Goal: Transaction & Acquisition: Purchase product/service

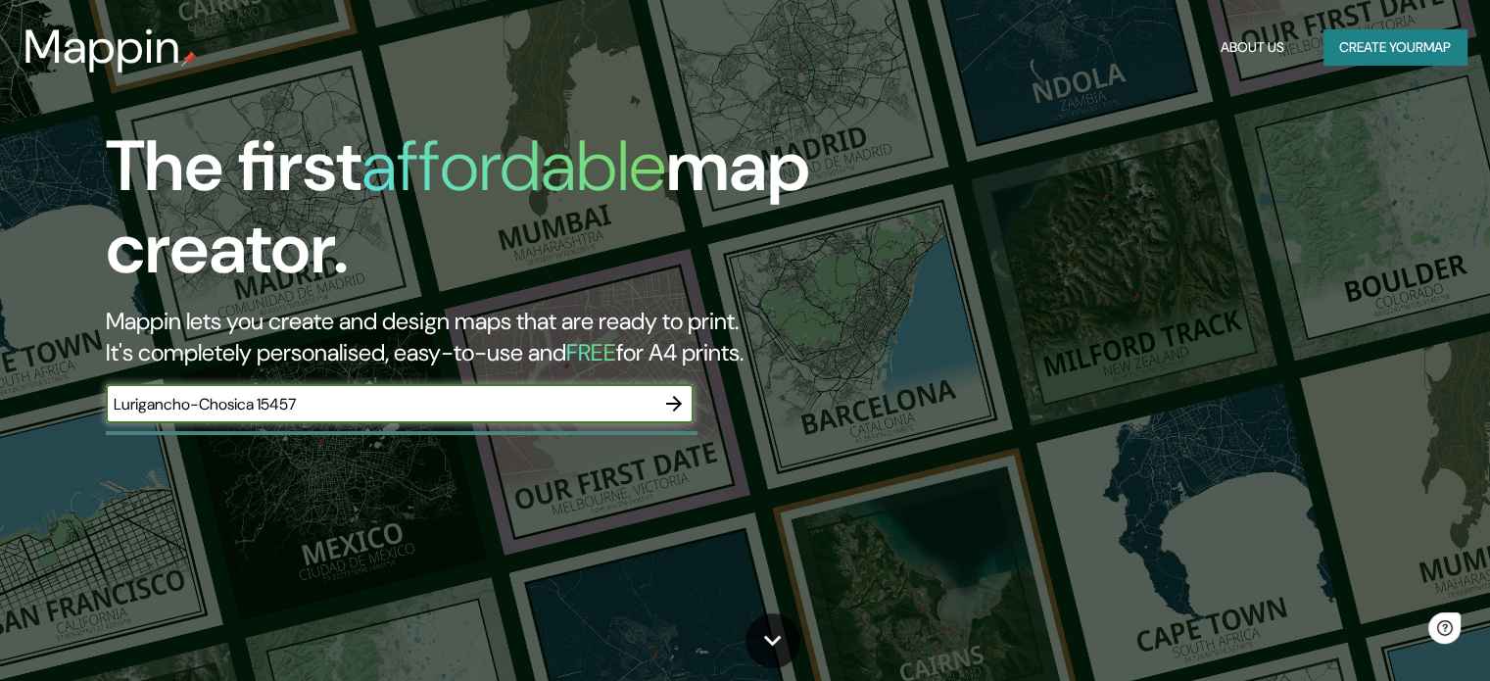
type input "Lurigancho-Chosica 15457"
click at [674, 415] on button "button" at bounding box center [674, 403] width 39 height 39
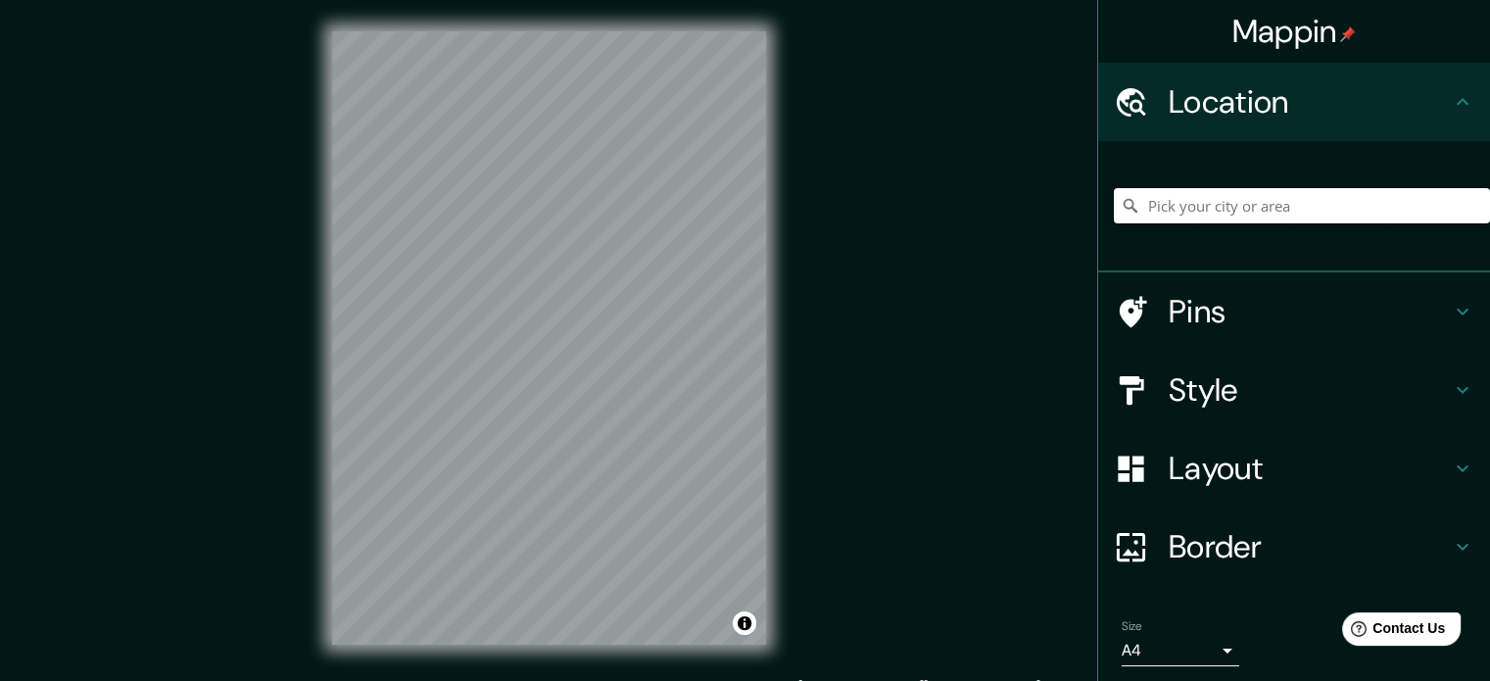
click at [1245, 207] on input "Pick your city or area" at bounding box center [1302, 205] width 376 height 35
click at [787, 493] on div "© Mapbox © OpenStreetMap Improve this map" at bounding box center [549, 338] width 497 height 676
click at [1263, 203] on input "Pick your city or area" at bounding box center [1302, 205] width 376 height 35
paste input "Lurigancho-Chosica 15457"
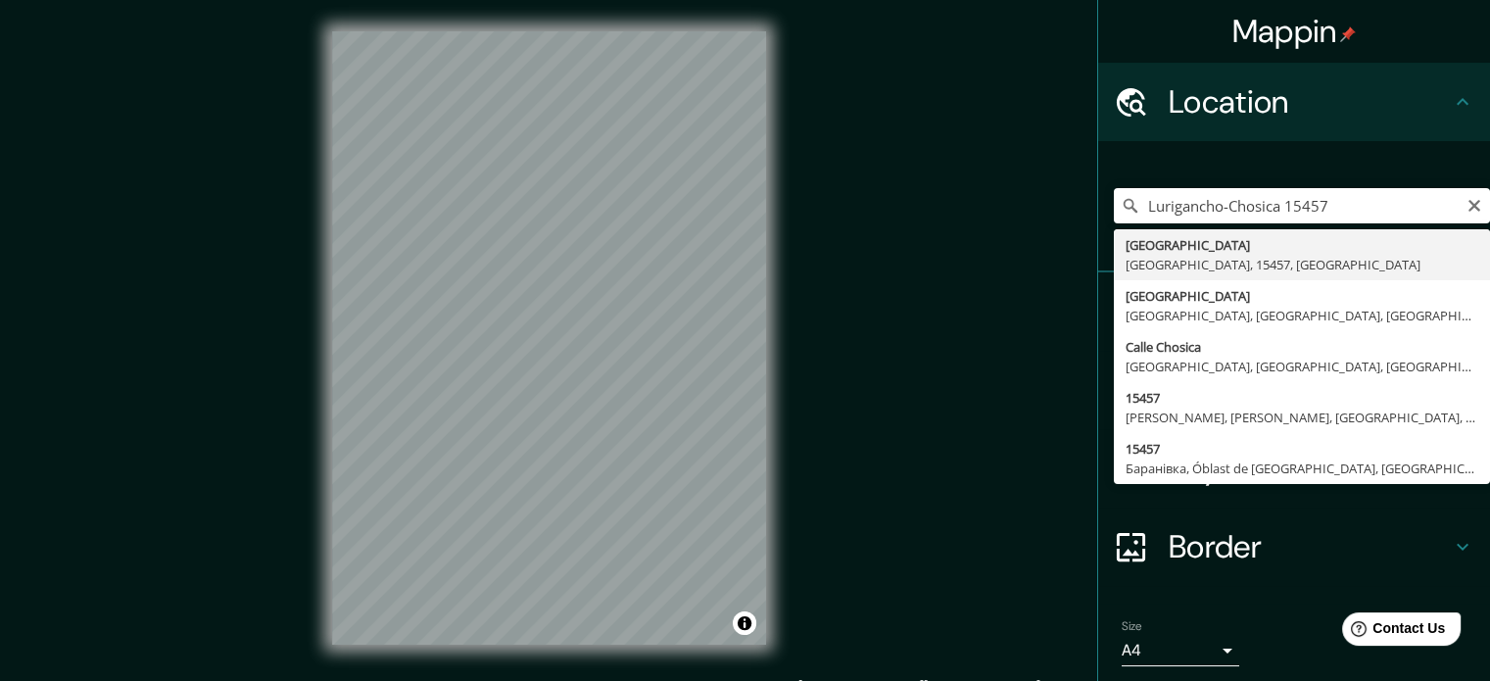
type input "[GEOGRAPHIC_DATA], [GEOGRAPHIC_DATA], 15457, [GEOGRAPHIC_DATA]"
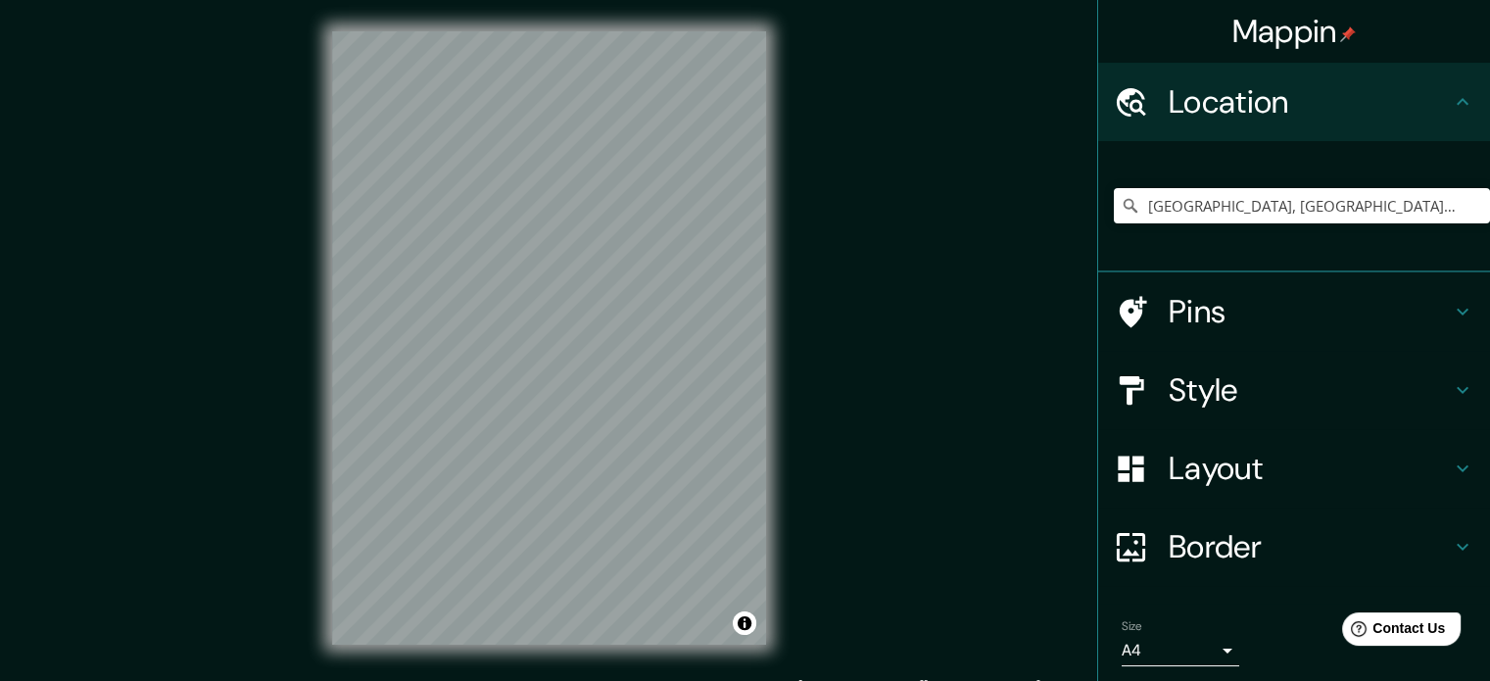
click at [799, 331] on div "Mappin Location [GEOGRAPHIC_DATA], [GEOGRAPHIC_DATA], 15457, [GEOGRAPHIC_DATA] …" at bounding box center [745, 353] width 1490 height 707
click at [862, 462] on div "Mappin Location [GEOGRAPHIC_DATA], [GEOGRAPHIC_DATA], 15457, [GEOGRAPHIC_DATA] …" at bounding box center [745, 353] width 1490 height 707
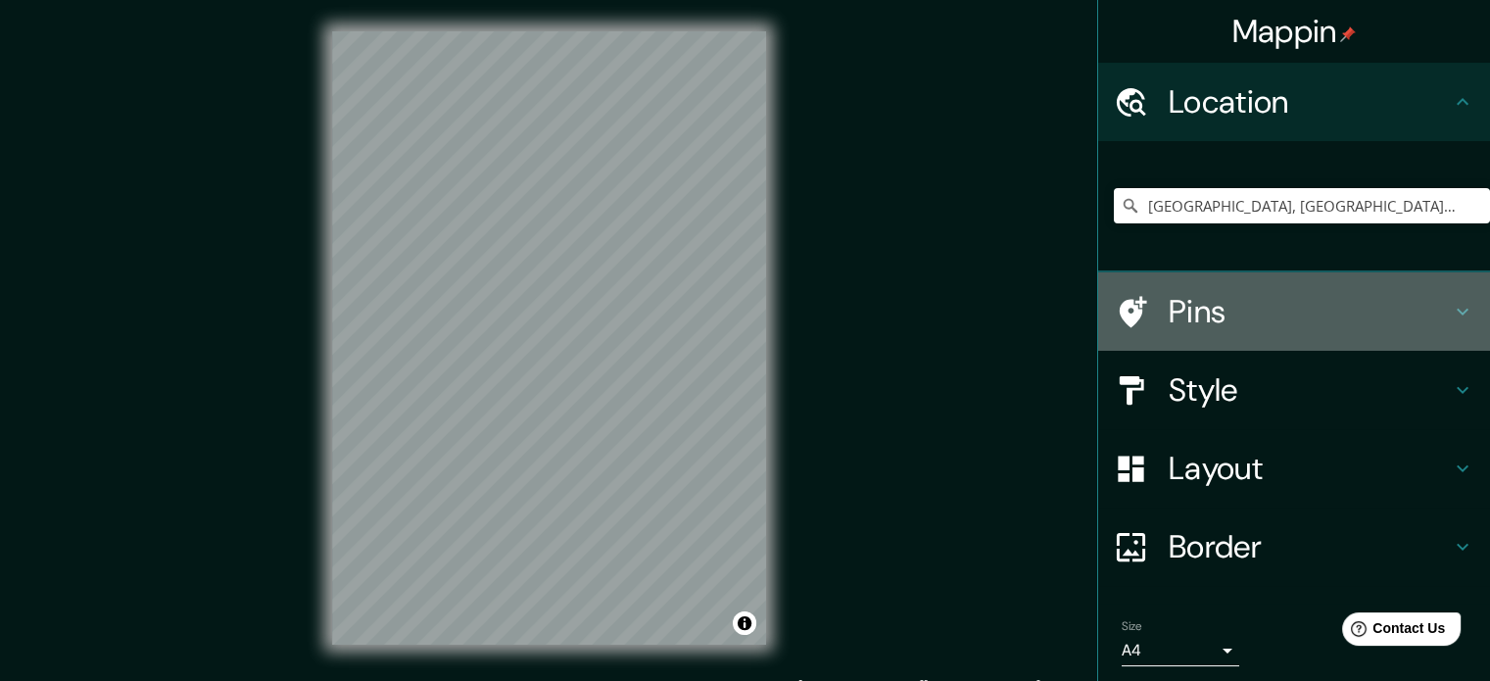
click at [1331, 300] on h4 "Pins" at bounding box center [1310, 311] width 282 height 39
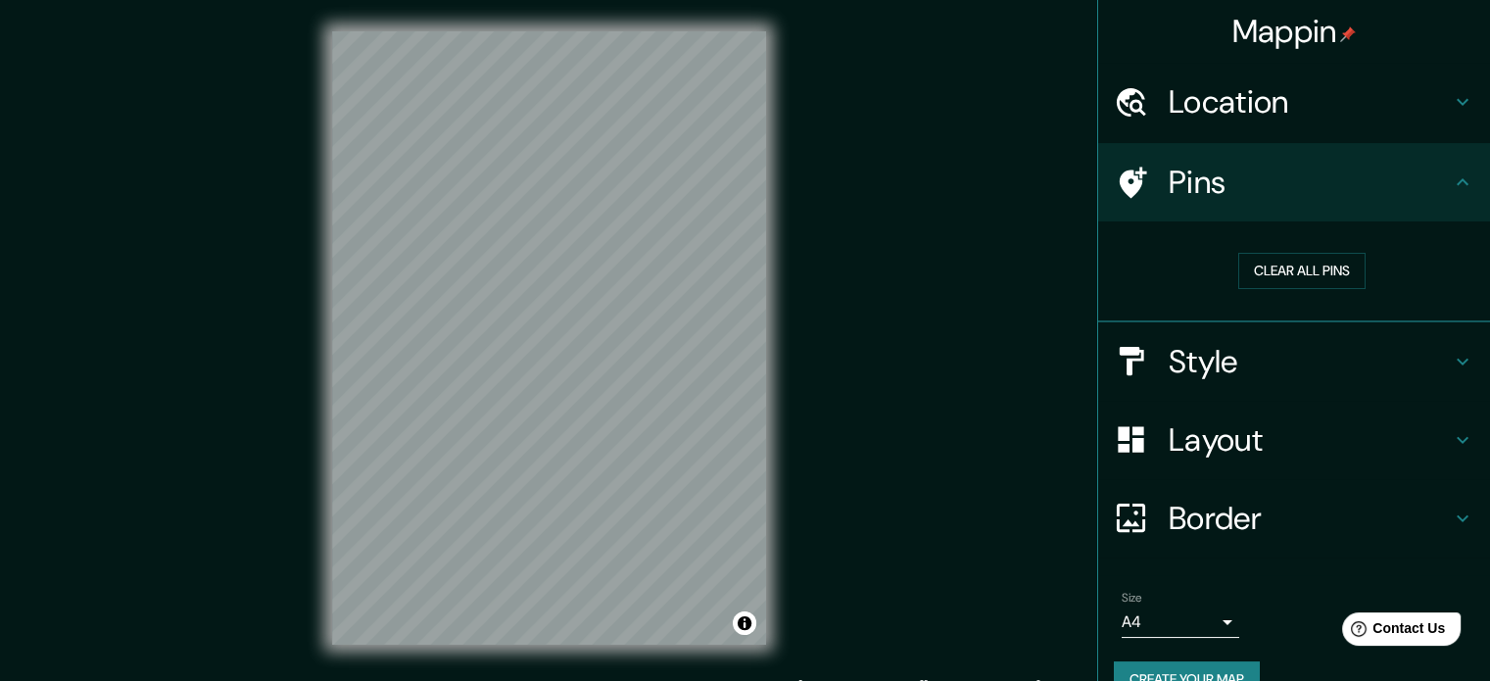
click at [1272, 365] on h4 "Style" at bounding box center [1310, 361] width 282 height 39
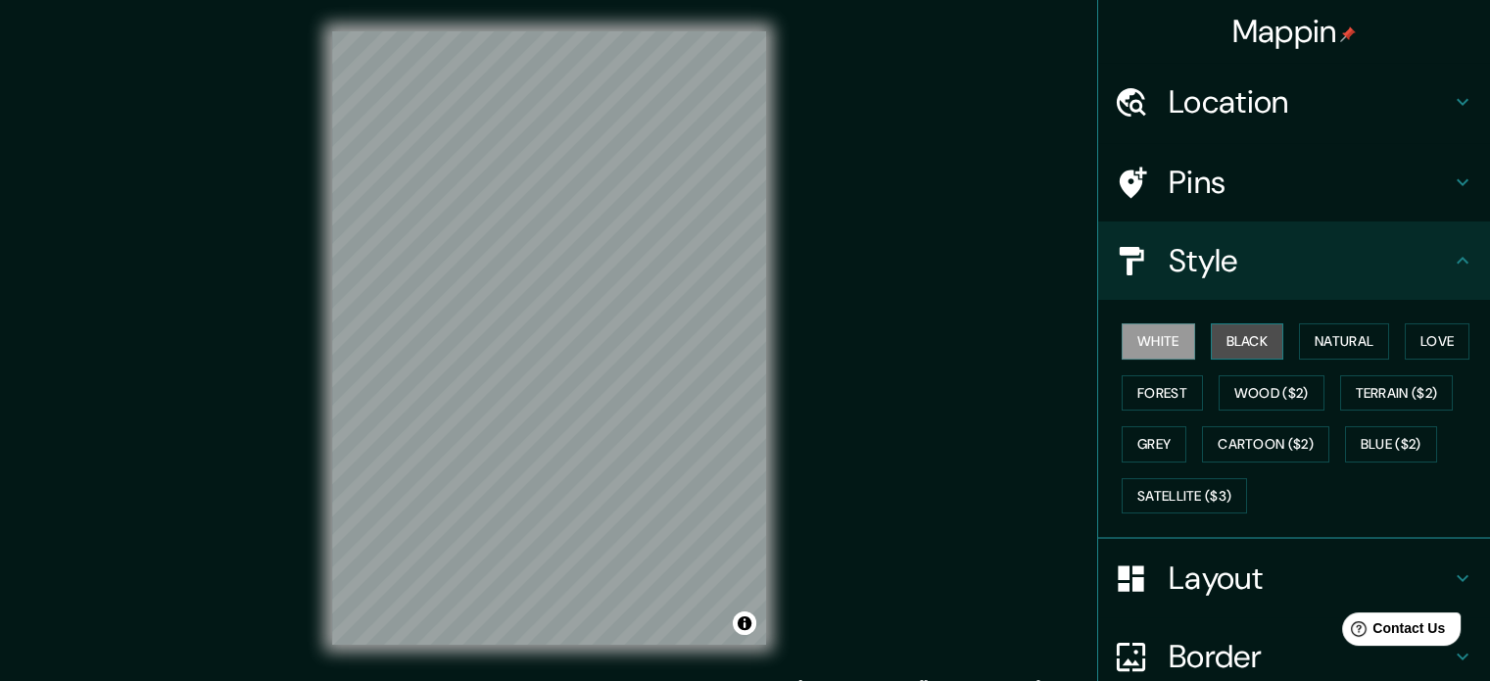
click at [1232, 350] on button "Black" at bounding box center [1247, 341] width 73 height 36
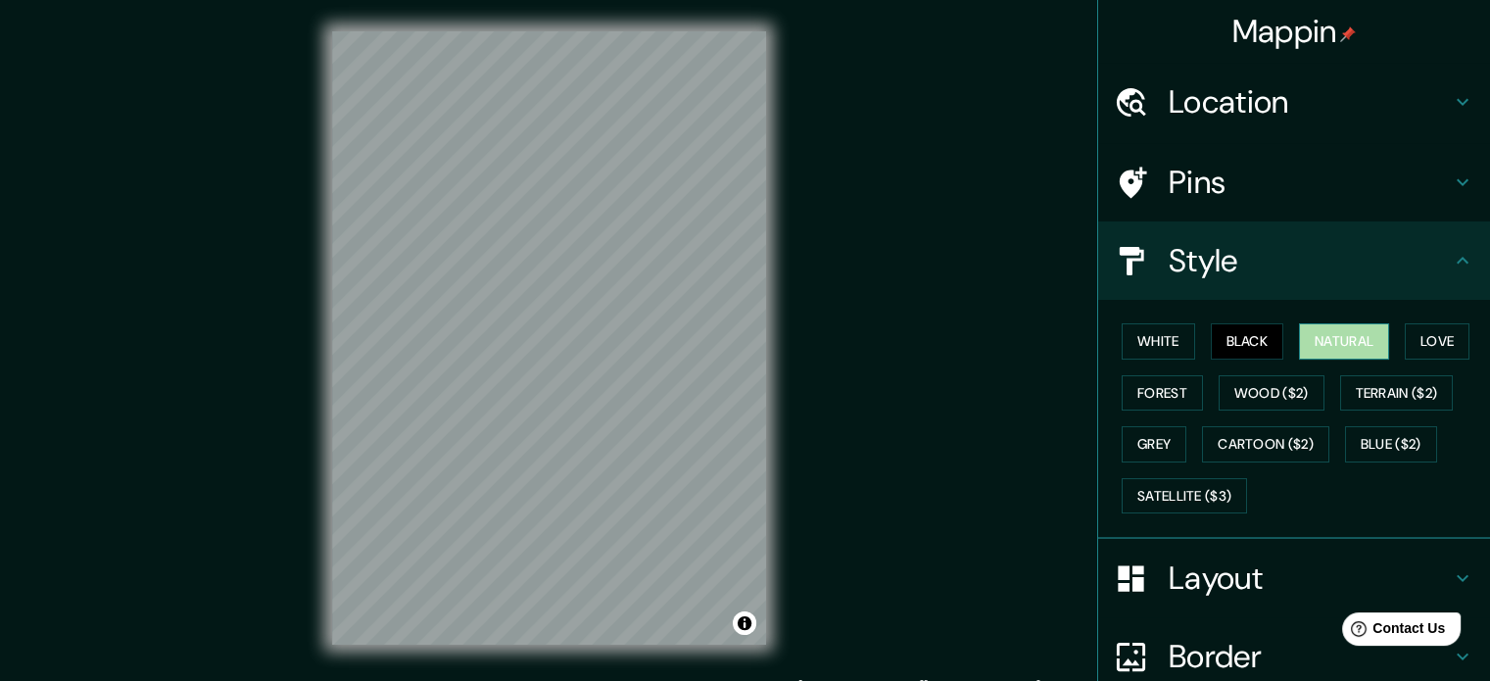
click at [1307, 339] on button "Natural" at bounding box center [1344, 341] width 90 height 36
click at [1286, 385] on button "Wood ($2)" at bounding box center [1272, 393] width 106 height 36
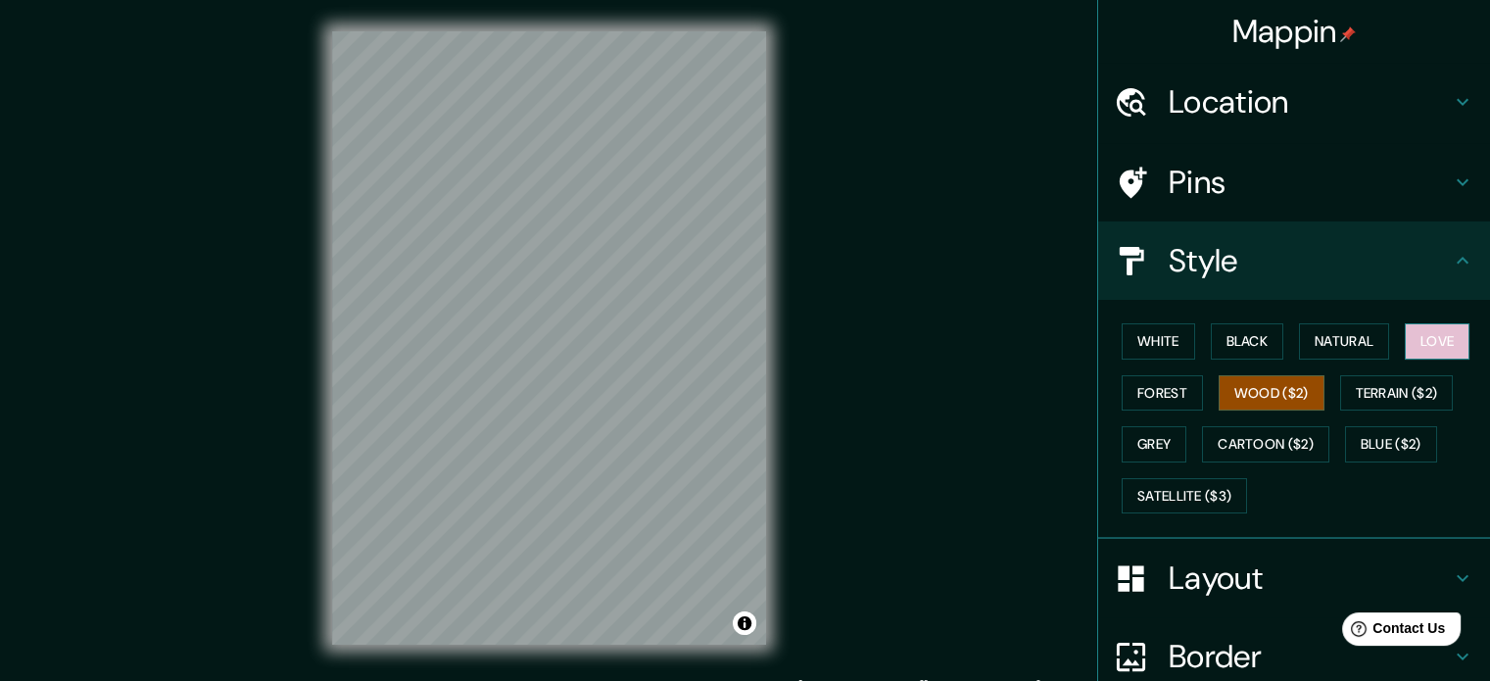
click at [1411, 336] on button "Love" at bounding box center [1437, 341] width 65 height 36
click at [1145, 386] on button "Forest" at bounding box center [1162, 393] width 81 height 36
click at [839, 354] on div "Mappin Location [GEOGRAPHIC_DATA], [GEOGRAPHIC_DATA], 15457, [GEOGRAPHIC_DATA] …" at bounding box center [745, 353] width 1490 height 707
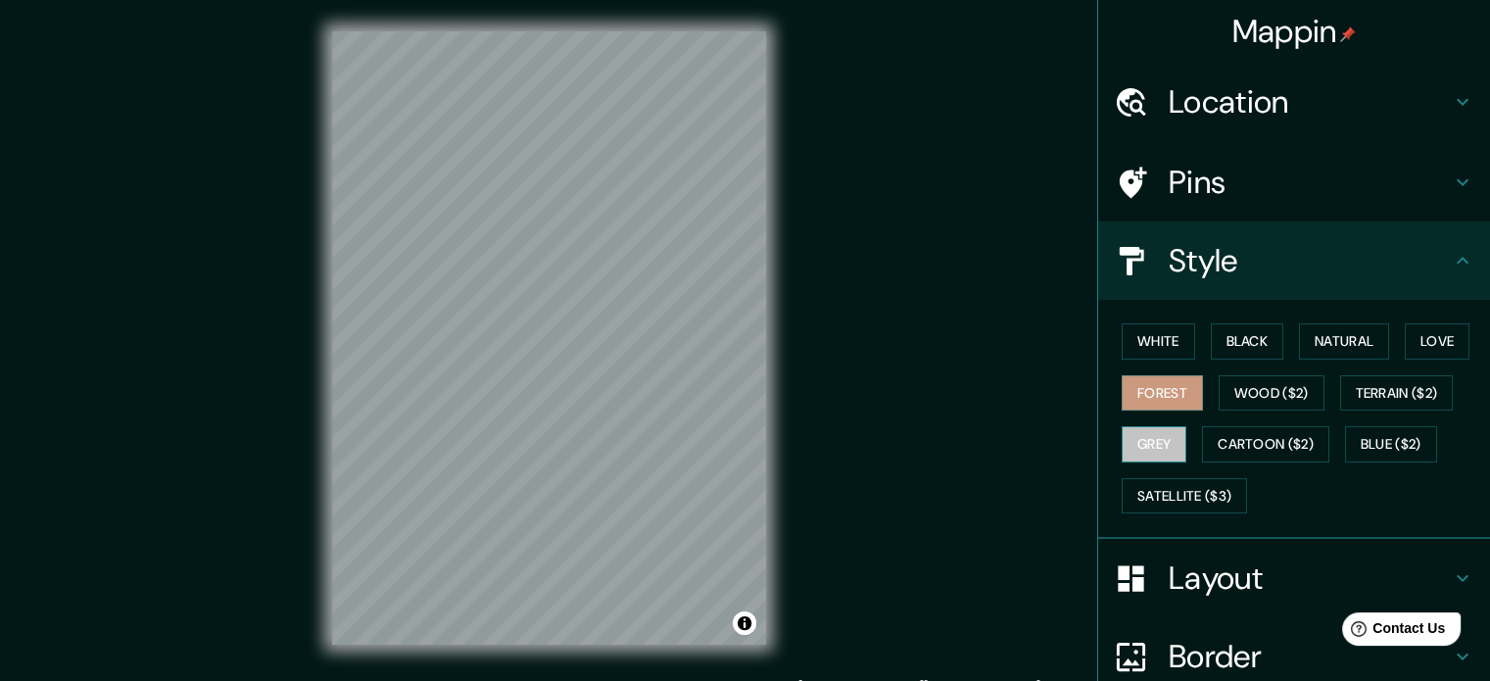
click at [1153, 451] on button "Grey" at bounding box center [1154, 444] width 65 height 36
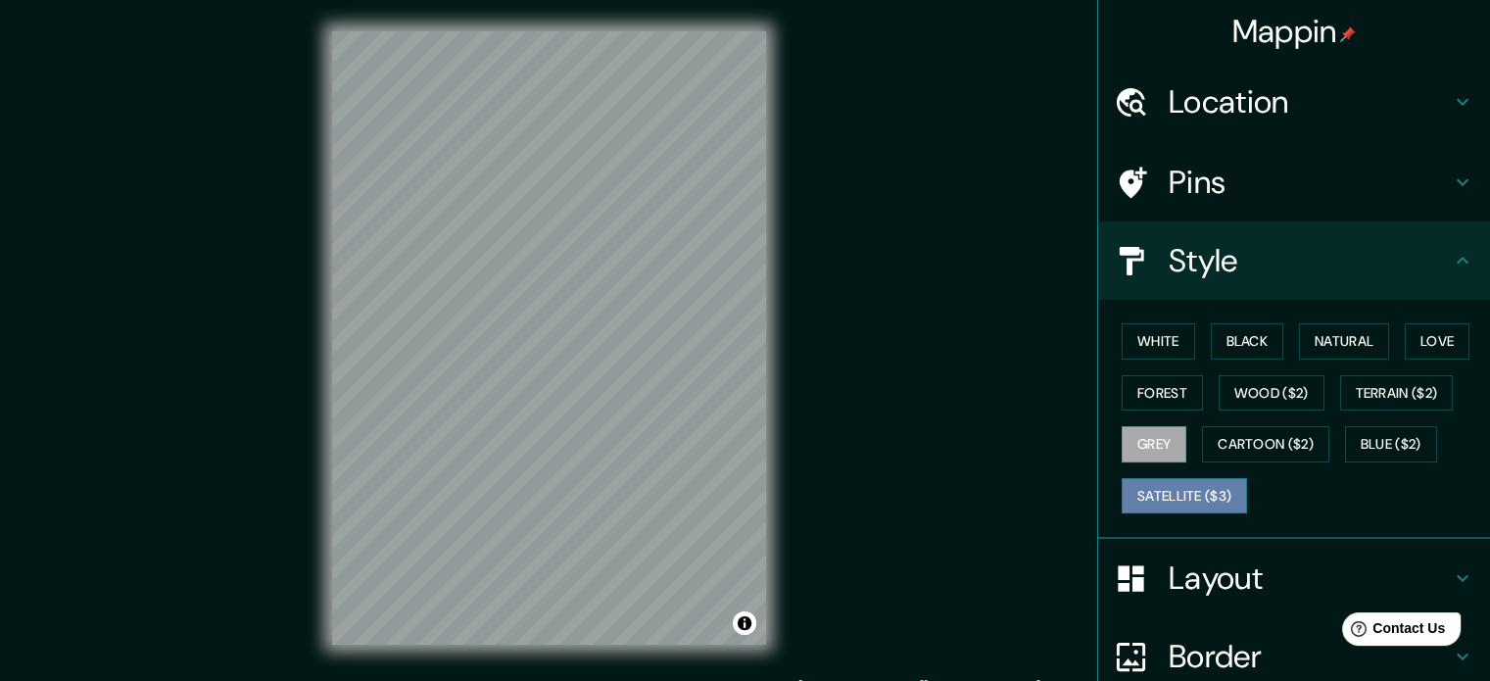
click at [1181, 481] on button "Satellite ($3)" at bounding box center [1184, 496] width 125 height 36
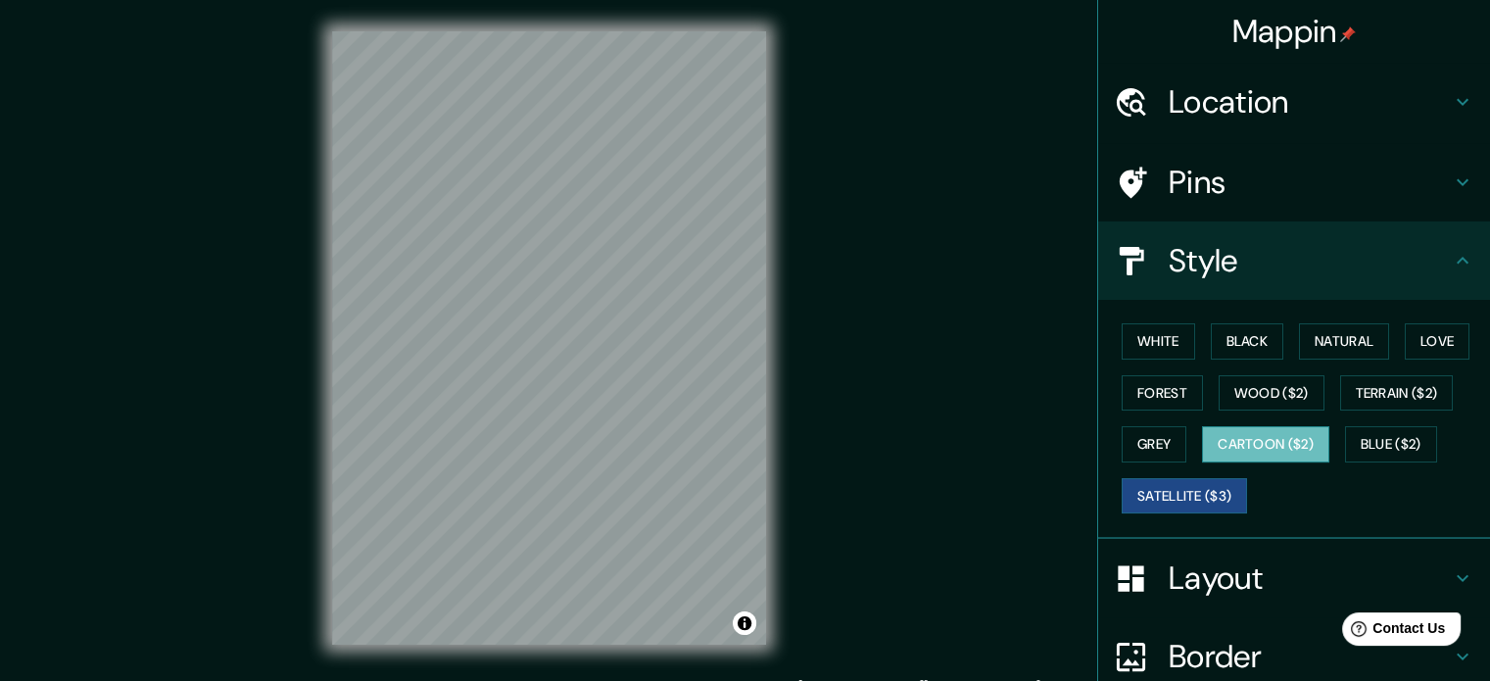
click at [1243, 434] on button "Cartoon ($2)" at bounding box center [1265, 444] width 127 height 36
click at [1361, 430] on button "Blue ($2)" at bounding box center [1391, 444] width 92 height 36
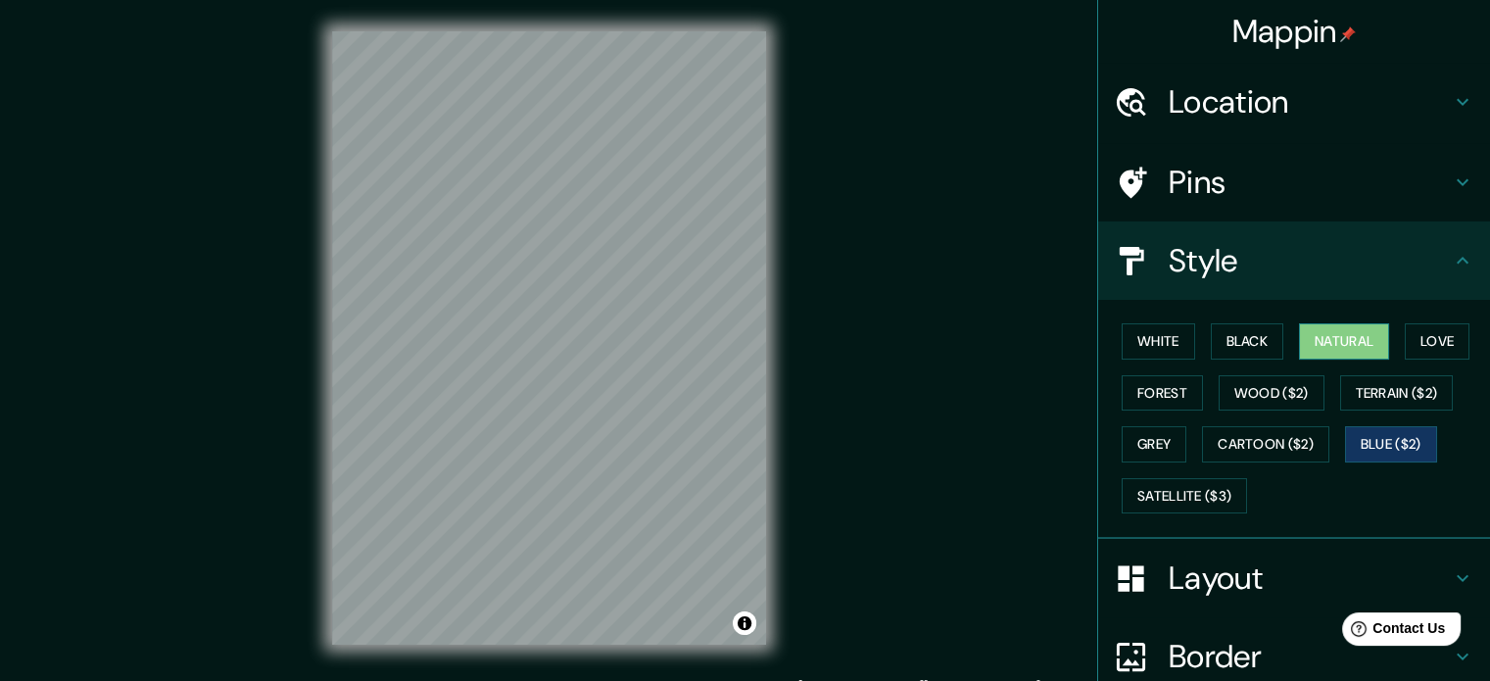
click at [1324, 329] on button "Natural" at bounding box center [1344, 341] width 90 height 36
click at [1156, 331] on button "White" at bounding box center [1158, 341] width 73 height 36
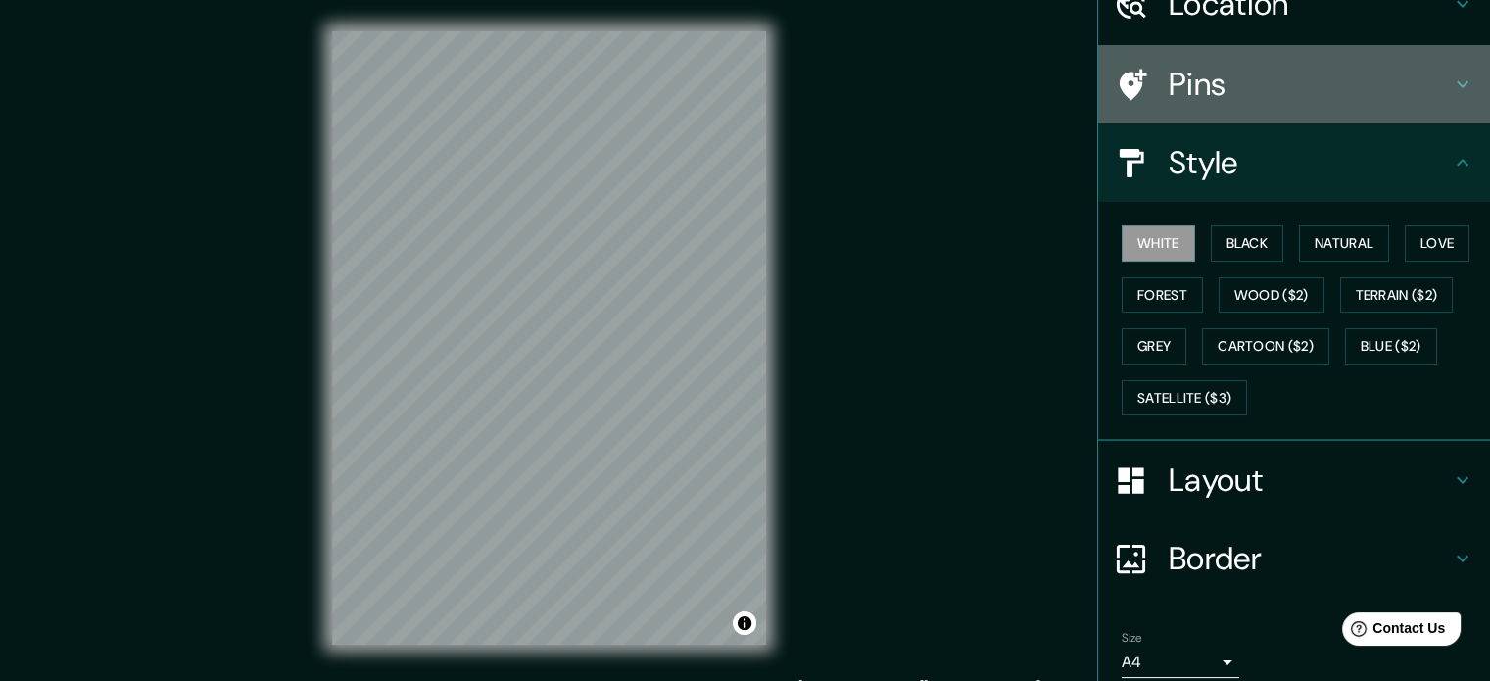
click at [1188, 59] on div "Pins" at bounding box center [1294, 84] width 392 height 78
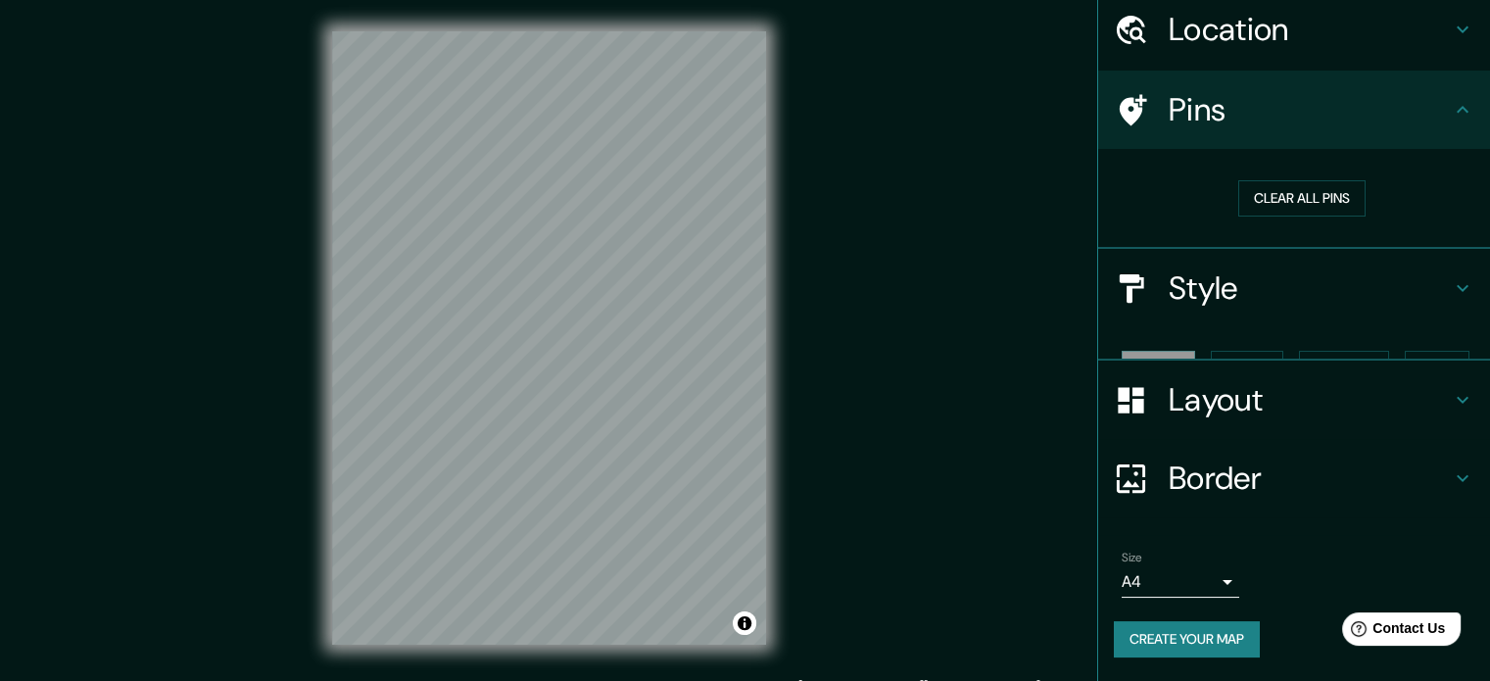
scroll to position [37, 0]
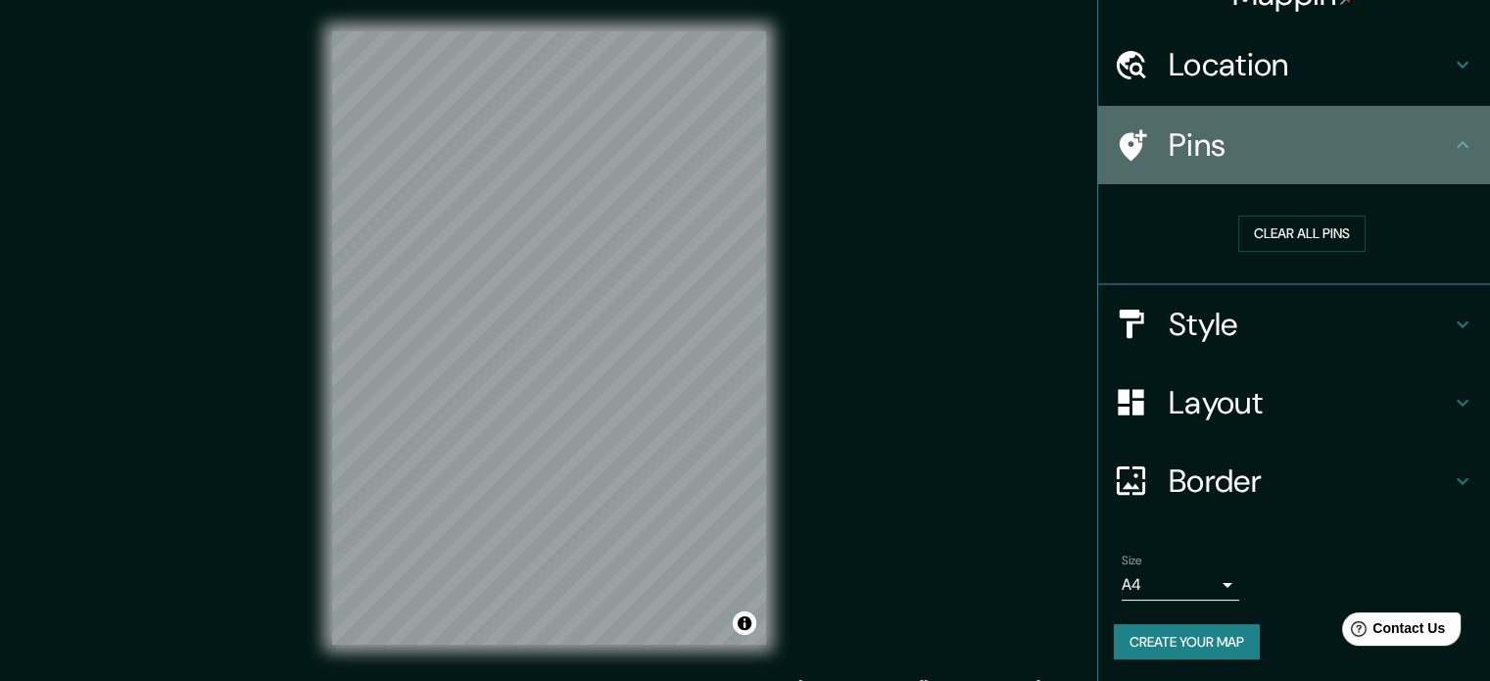
click at [1233, 131] on h4 "Pins" at bounding box center [1310, 144] width 282 height 39
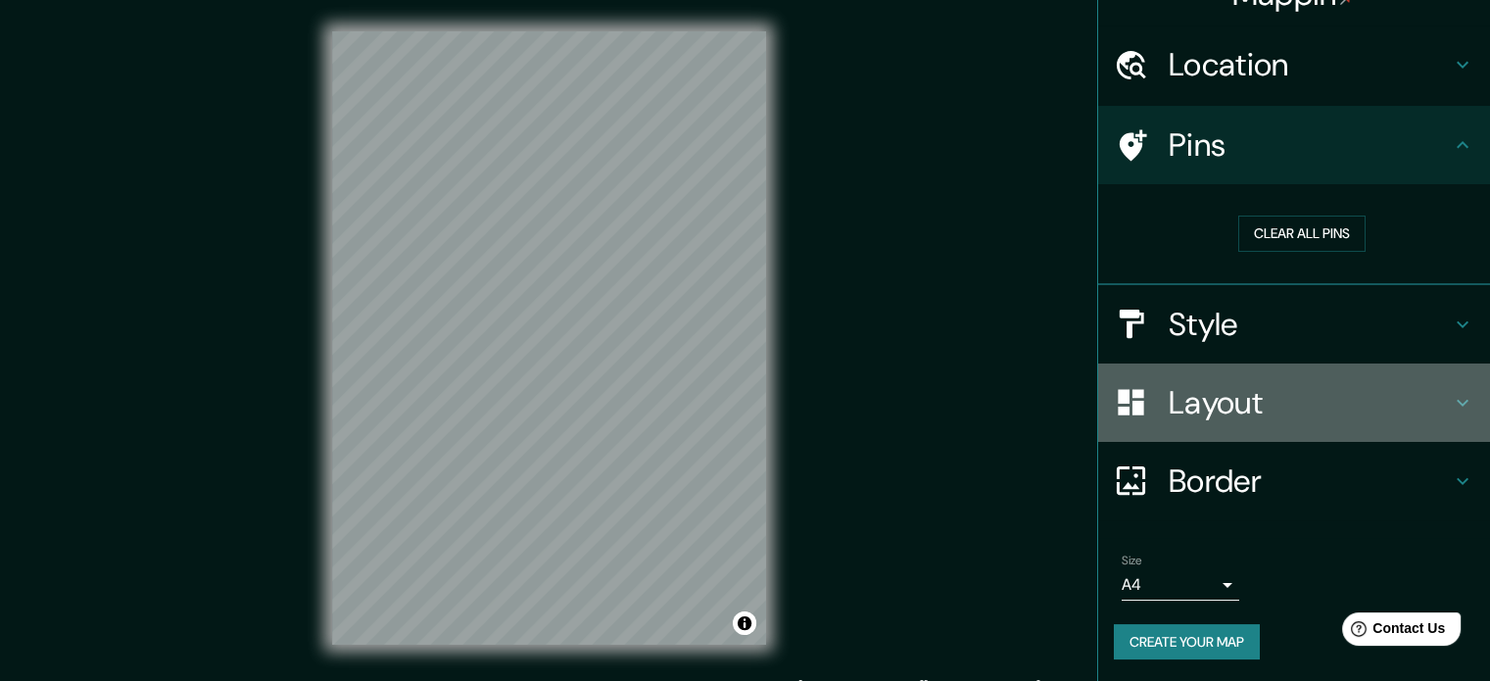
click at [1195, 383] on h4 "Layout" at bounding box center [1310, 402] width 282 height 39
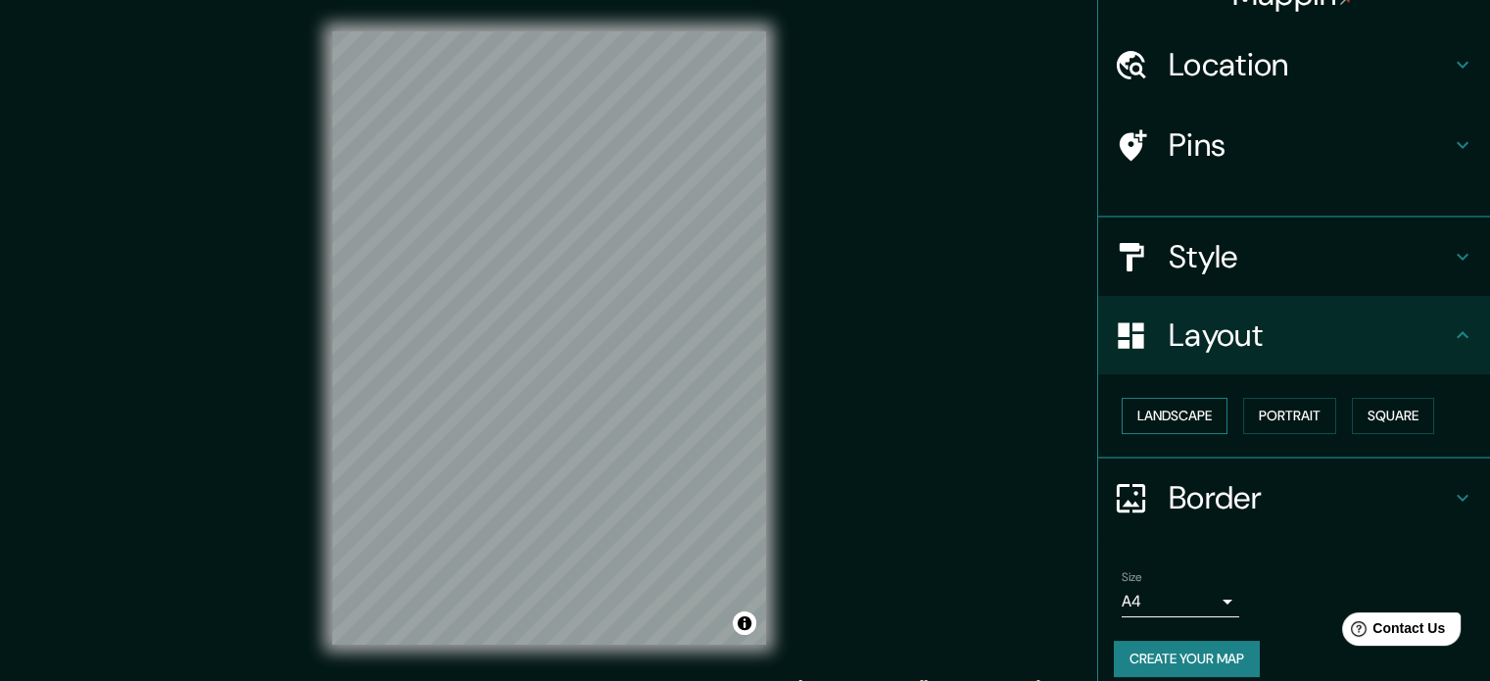
scroll to position [22, 0]
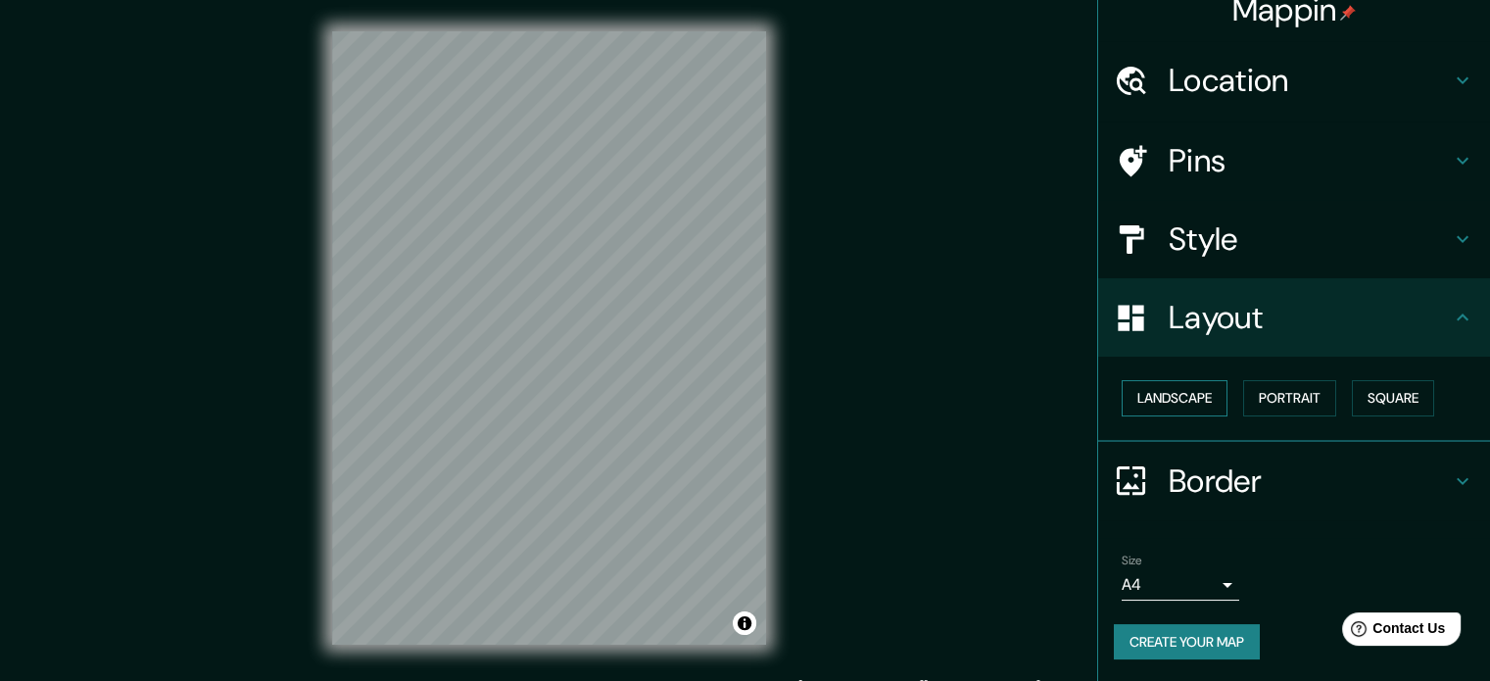
click at [1185, 408] on button "Landscape" at bounding box center [1175, 398] width 106 height 36
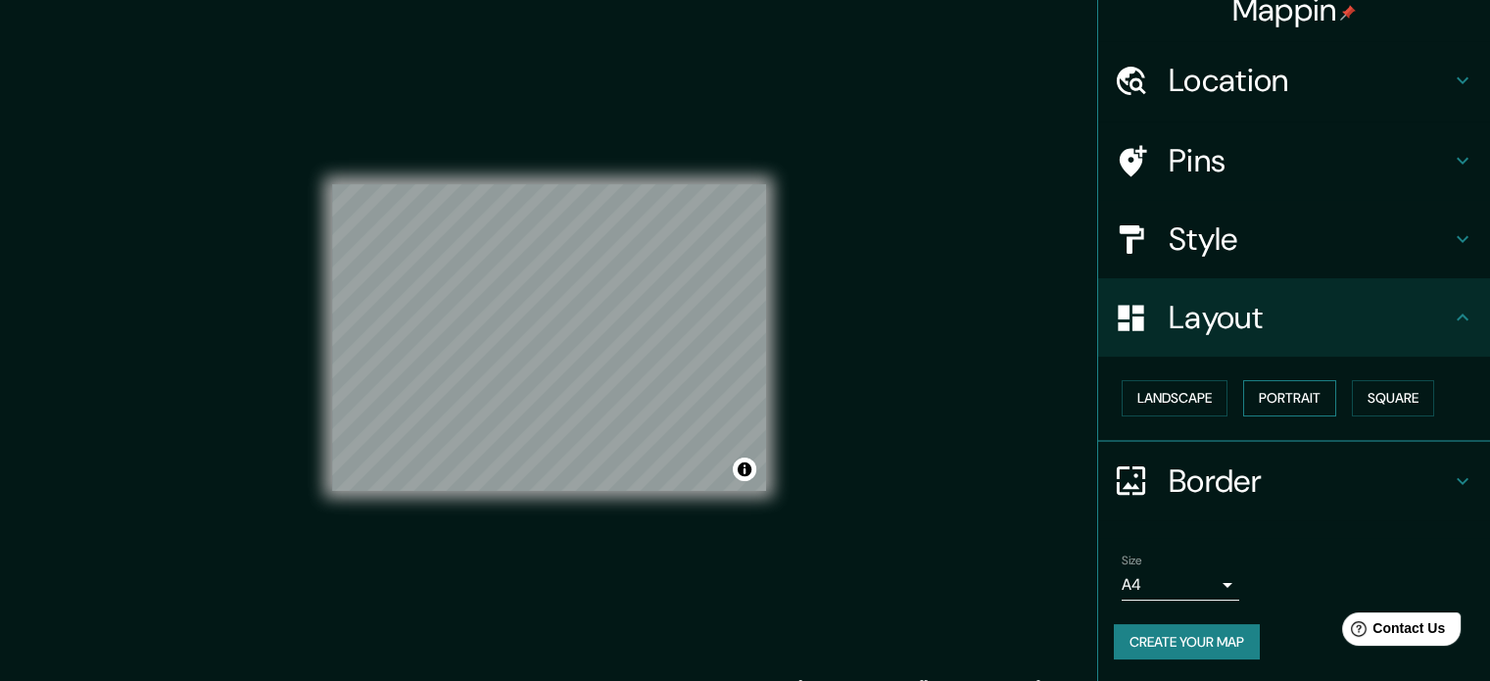
click at [1282, 395] on button "Portrait" at bounding box center [1289, 398] width 93 height 36
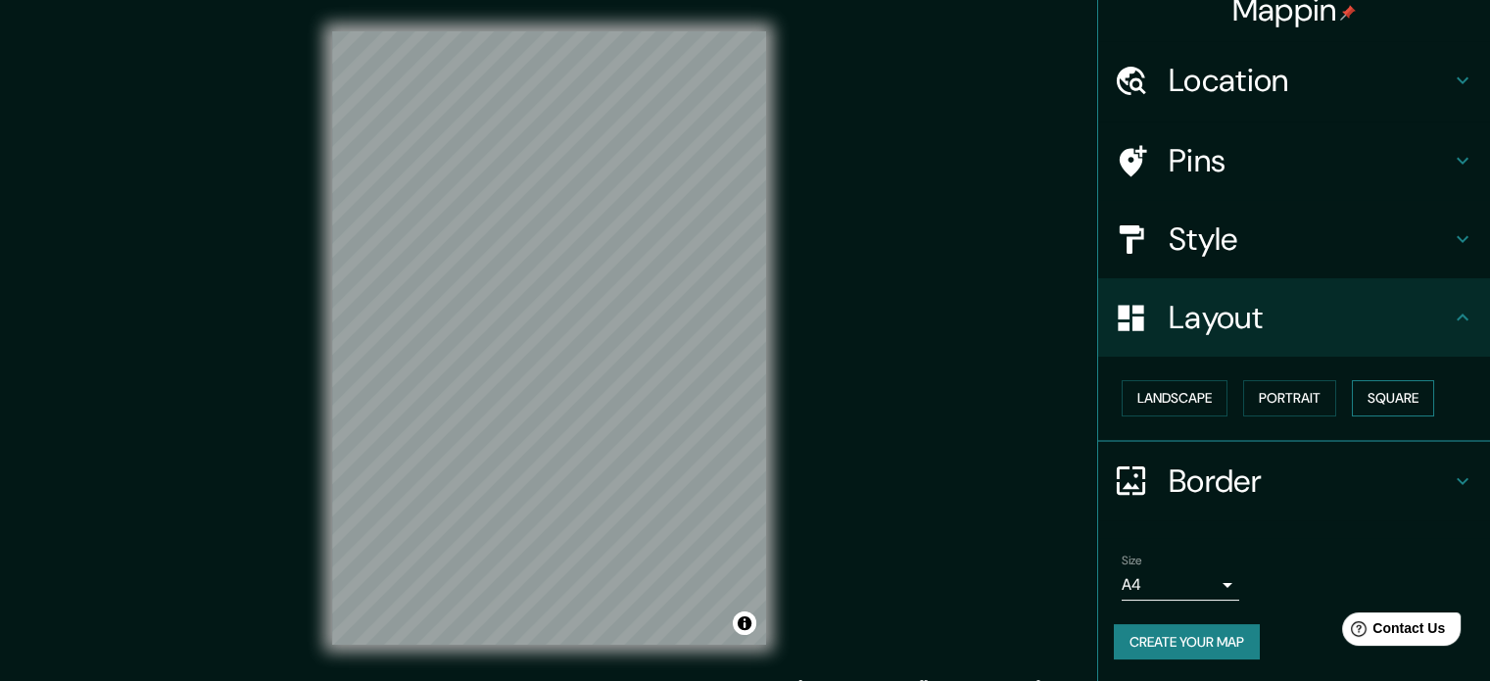
click at [1355, 397] on button "Square" at bounding box center [1393, 398] width 82 height 36
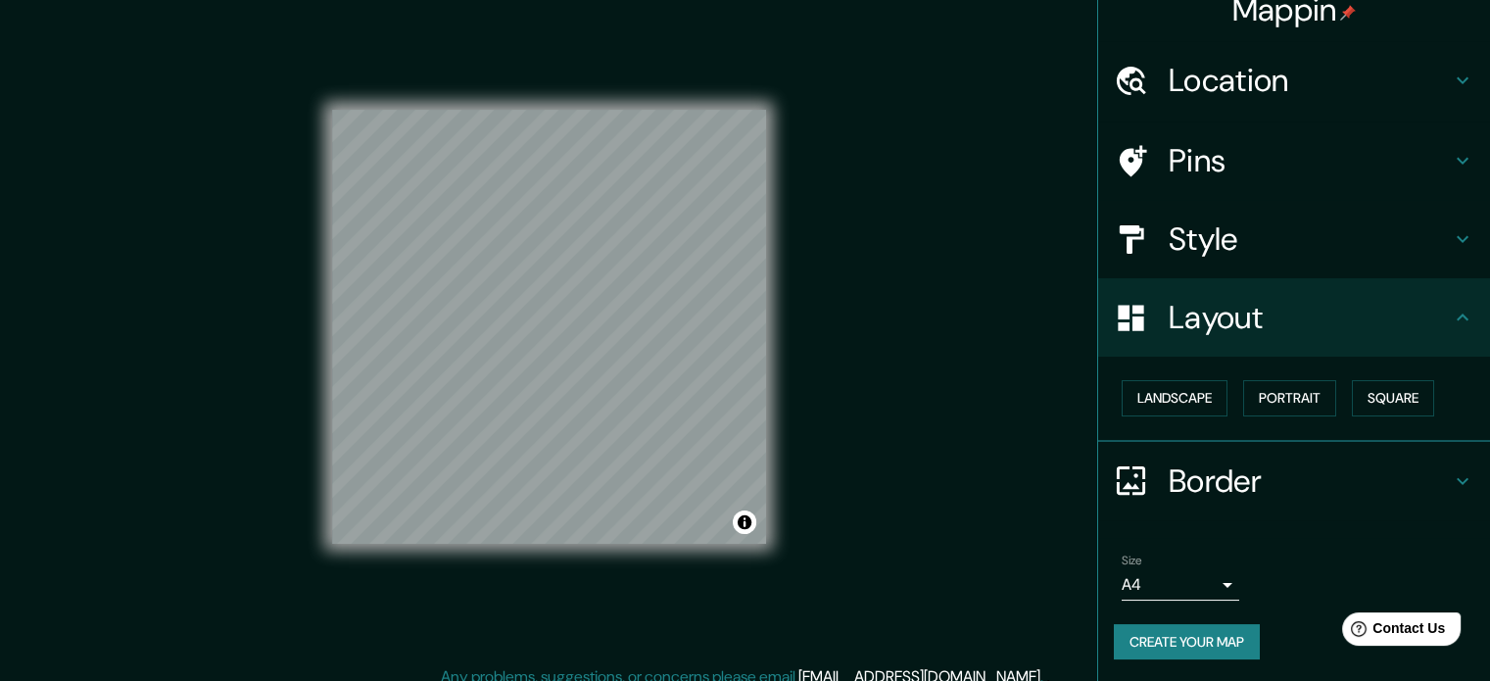
scroll to position [25, 0]
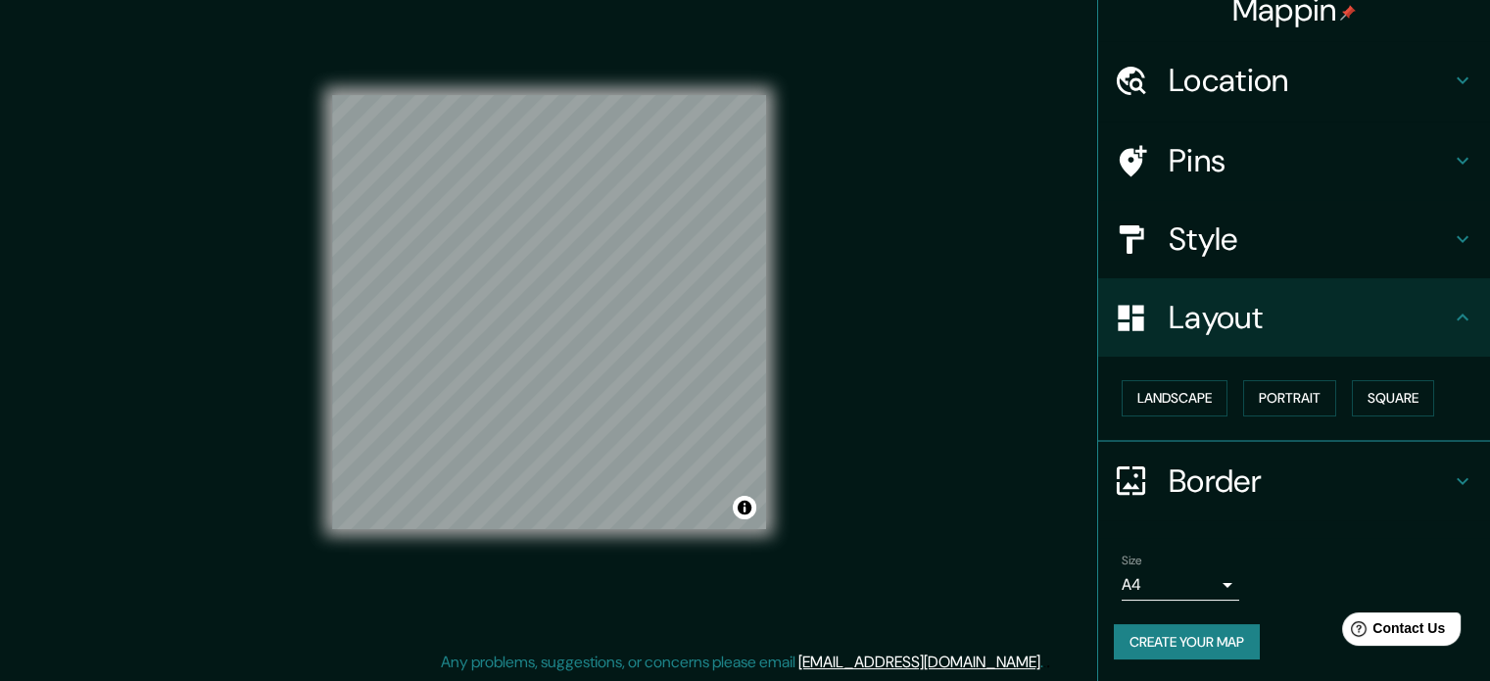
click at [1226, 464] on h4 "Border" at bounding box center [1310, 480] width 282 height 39
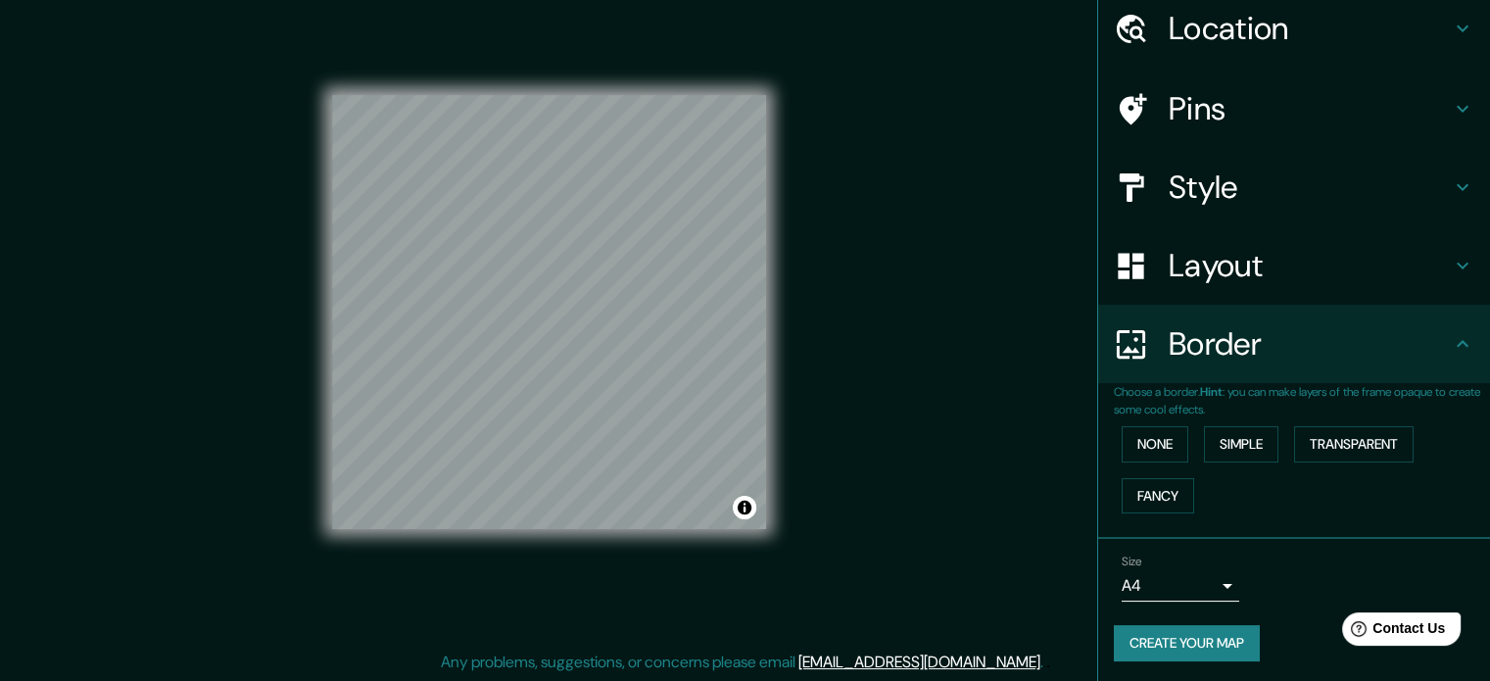
scroll to position [74, 0]
click at [1231, 441] on button "Simple" at bounding box center [1241, 443] width 74 height 36
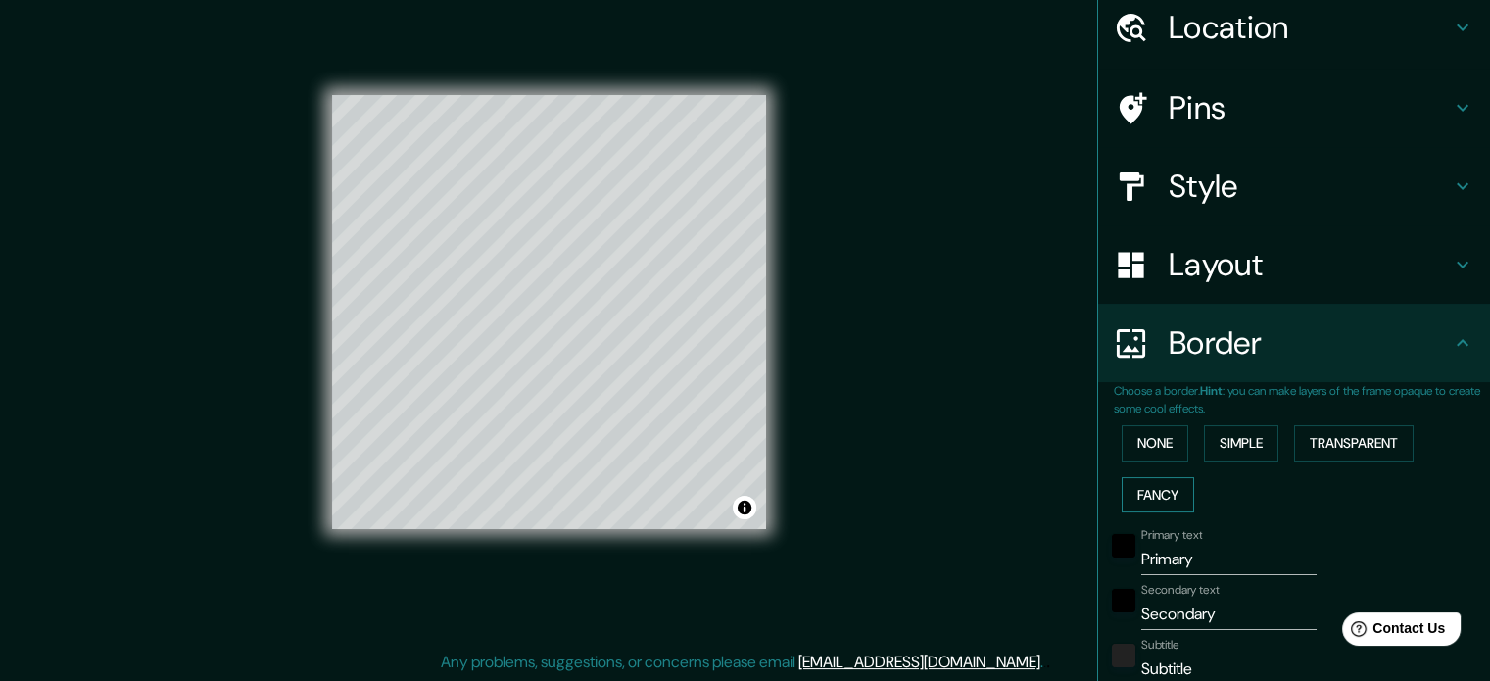
click at [1146, 494] on button "Fancy" at bounding box center [1158, 495] width 73 height 36
click at [1140, 435] on button "None" at bounding box center [1155, 443] width 67 height 36
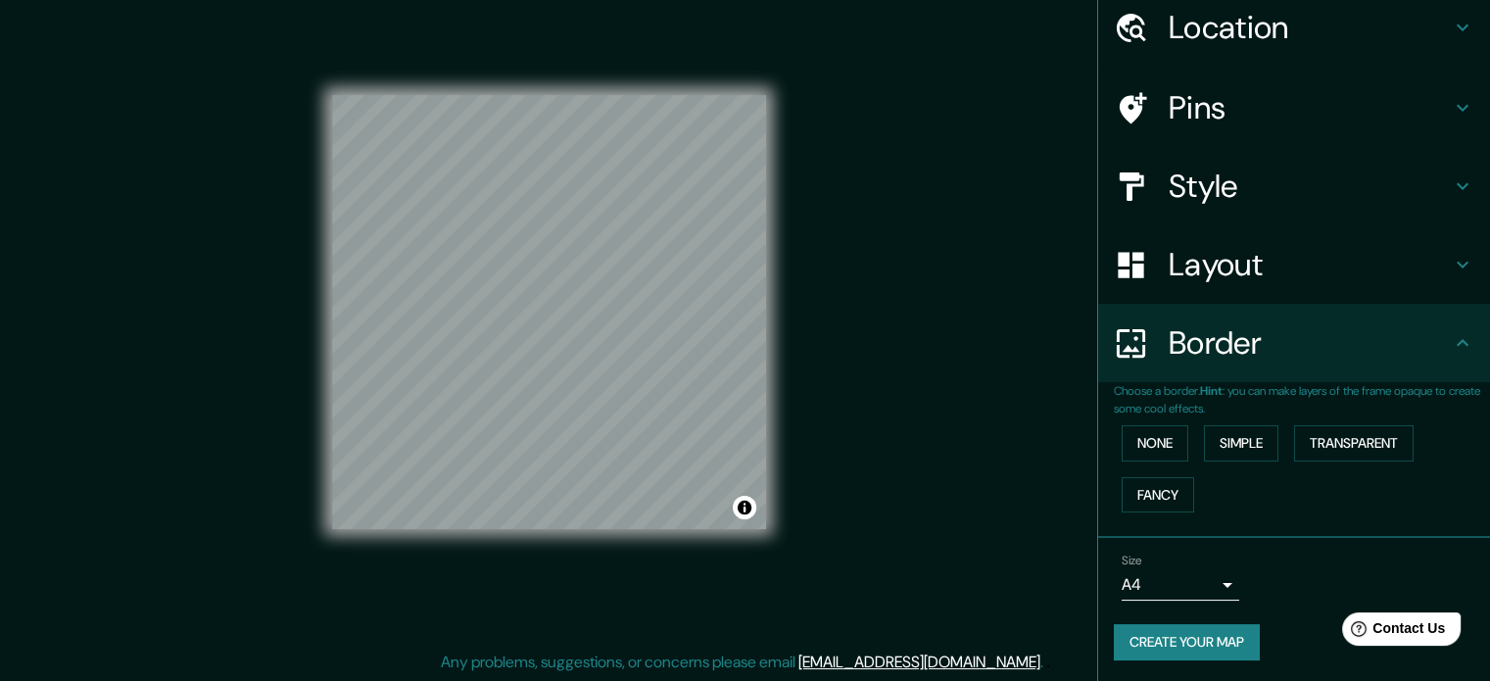
click at [1191, 352] on h4 "Border" at bounding box center [1310, 342] width 282 height 39
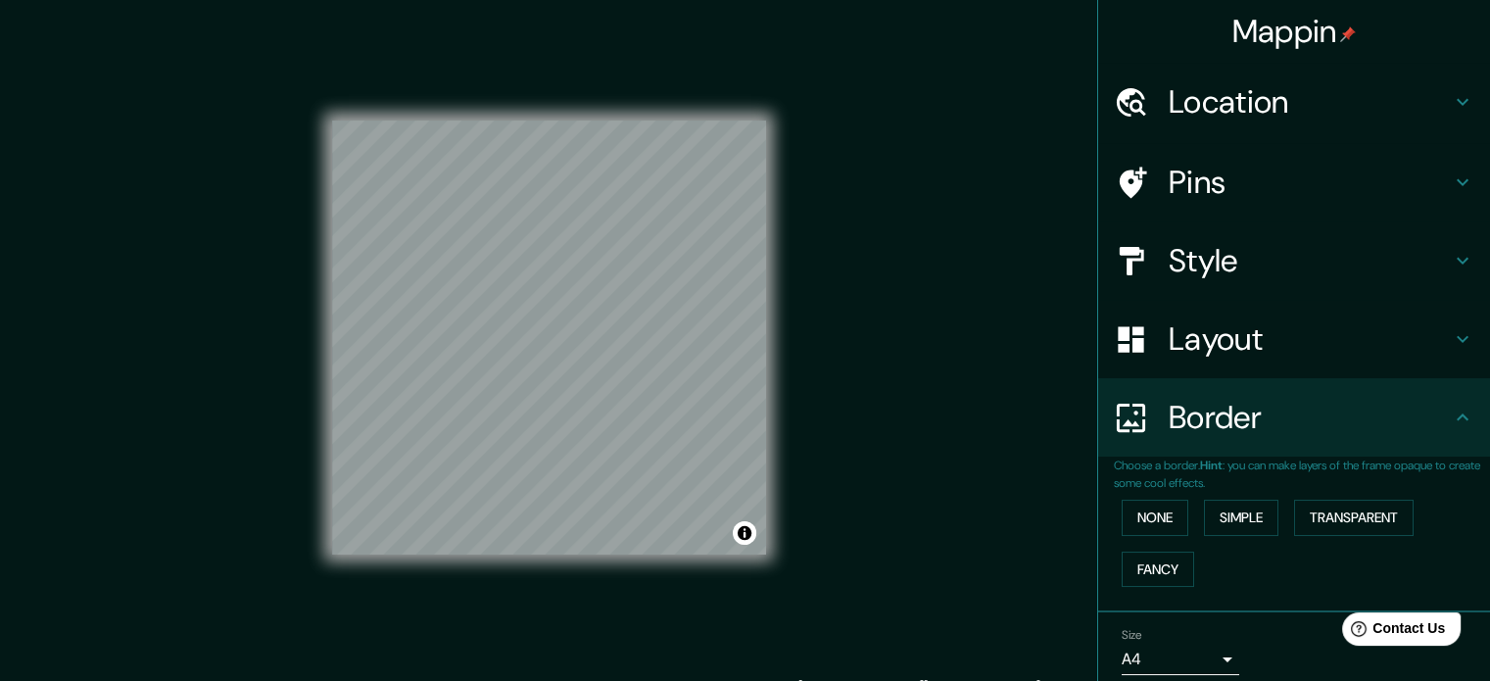
scroll to position [0, 0]
